Goal: Task Accomplishment & Management: Manage account settings

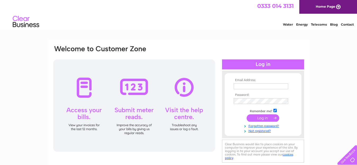
type input "[PERSON_NAME][EMAIL_ADDRESS][PERSON_NAME][DOMAIN_NAME]"
click at [260, 119] on input "submit" at bounding box center [263, 118] width 33 height 7
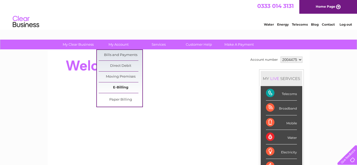
click at [123, 88] on link "E-Billing" at bounding box center [121, 88] width 44 height 11
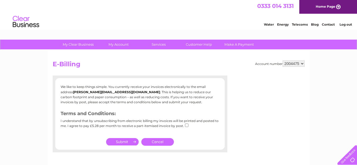
click at [164, 140] on link "Cancel" at bounding box center [157, 142] width 33 height 8
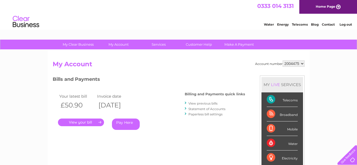
click at [94, 123] on link "." at bounding box center [81, 123] width 46 height 8
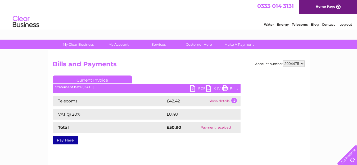
click at [192, 88] on link "PDF" at bounding box center [198, 89] width 16 height 8
